Goal: Find contact information: Find contact information

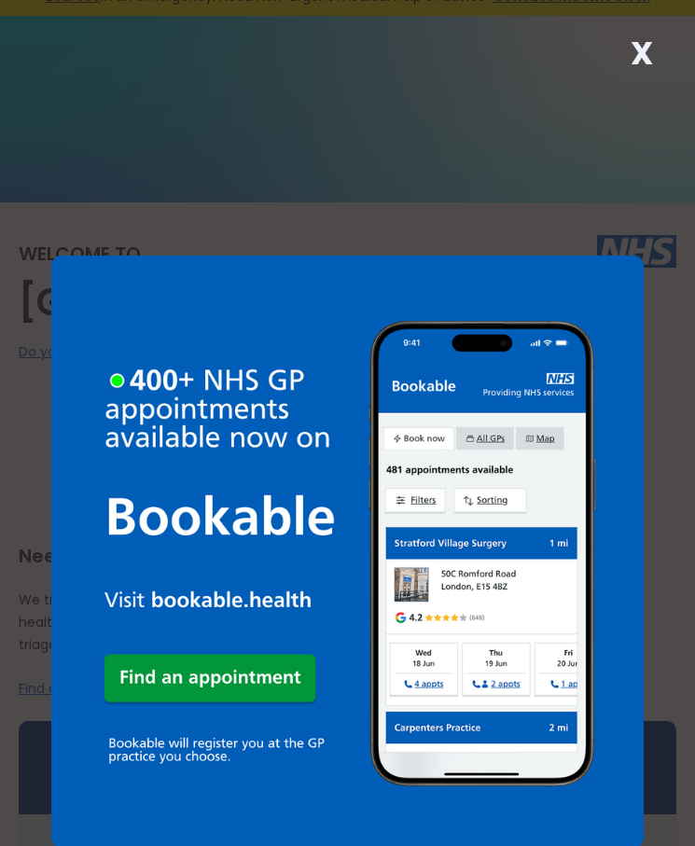
scroll to position [24, 0]
click at [646, 54] on strong "X" at bounding box center [641, 53] width 22 height 45
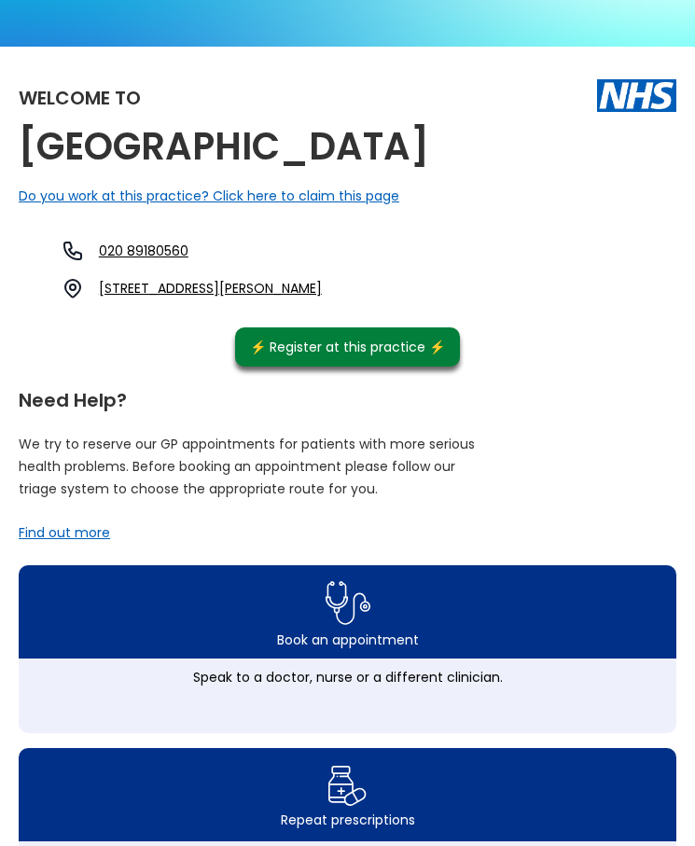
scroll to position [0, 0]
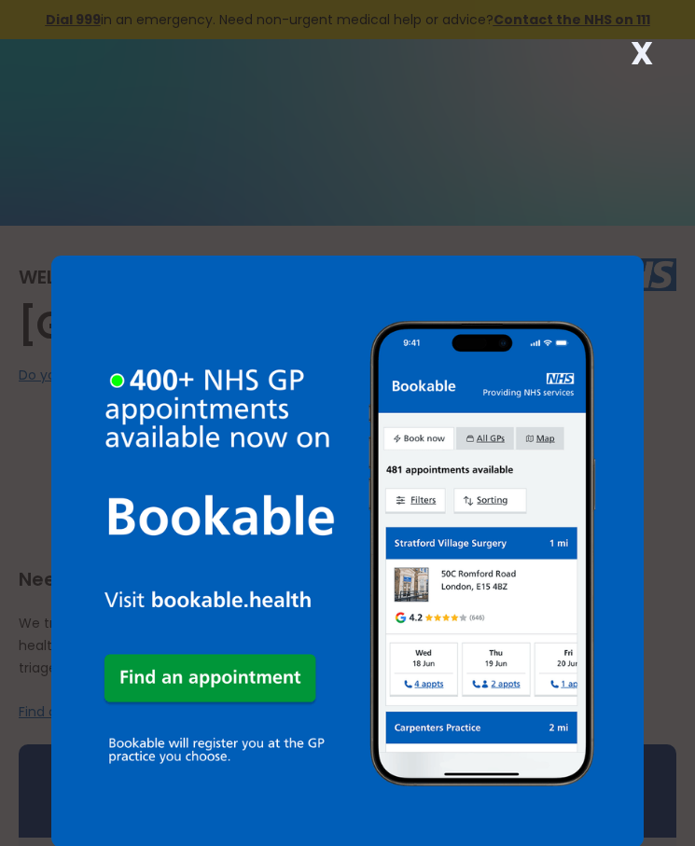
click at [653, 46] on div "X" at bounding box center [641, 60] width 37 height 37
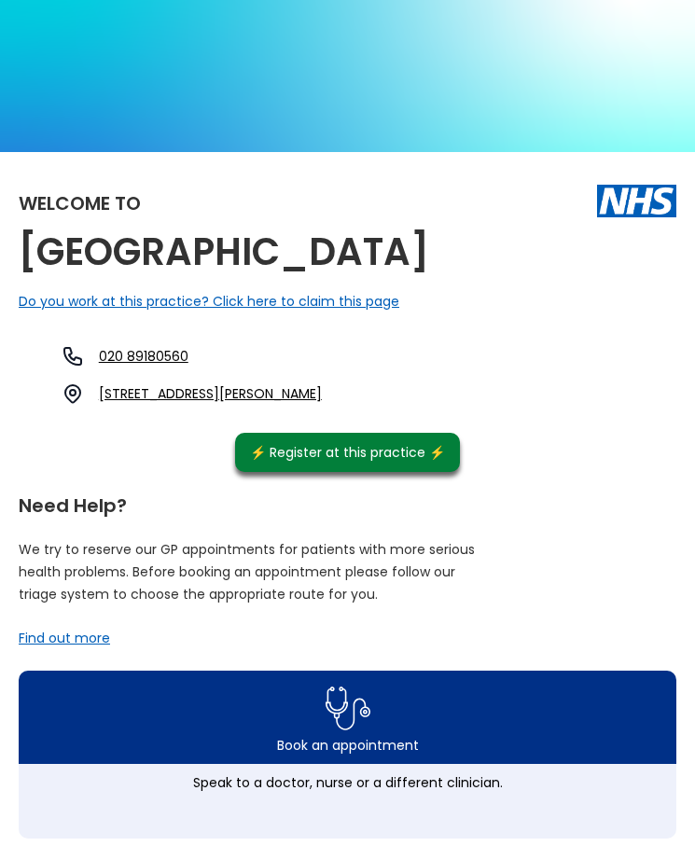
scroll to position [76, 0]
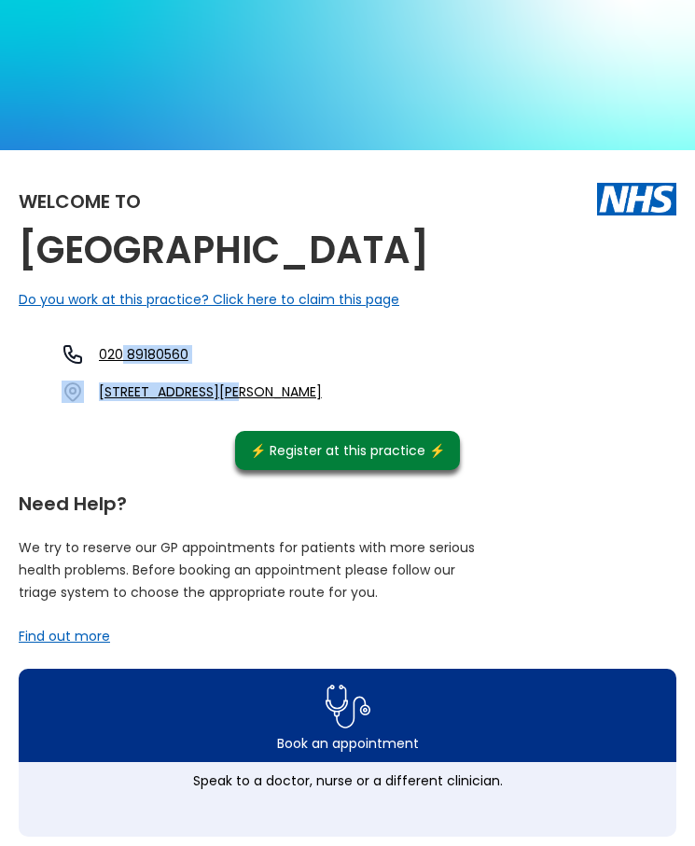
drag, startPoint x: 290, startPoint y: 395, endPoint x: 172, endPoint y: 393, distance: 117.5
click at [172, 393] on div "020 89180560 Lawn Farm Grove, Chadwell Heath, Romford, Essex, Rm6 5ll, England" at bounding box center [175, 373] width 294 height 60
drag, startPoint x: 172, startPoint y: 393, endPoint x: 308, endPoint y: 398, distance: 135.3
click at [308, 398] on div "020 89180560 Lawn Farm Grove, Chadwell Heath, Romford, Essex, Rm6 5ll, England" at bounding box center [175, 373] width 294 height 60
click at [188, 364] on link "020 89180560" at bounding box center [144, 354] width 90 height 19
